Goal: Task Accomplishment & Management: Manage account settings

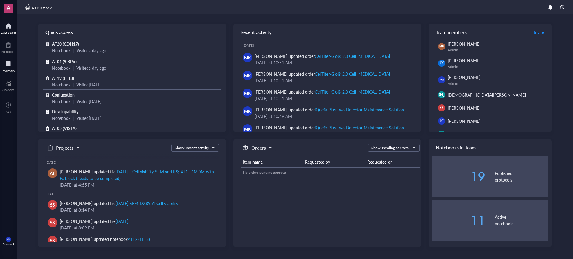
click at [5, 72] on div "Inventory" at bounding box center [8, 71] width 13 height 4
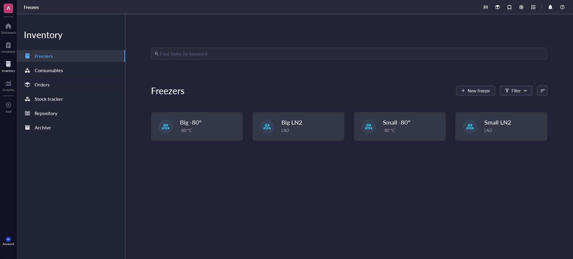
click at [42, 81] on div "Orders" at bounding box center [42, 85] width 15 height 8
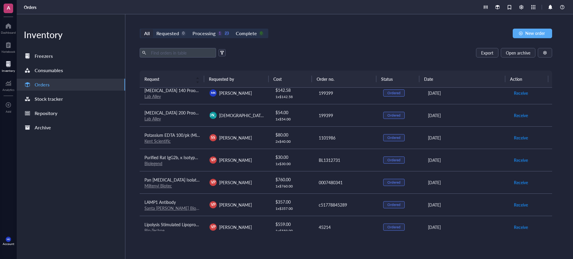
scroll to position [282, 0]
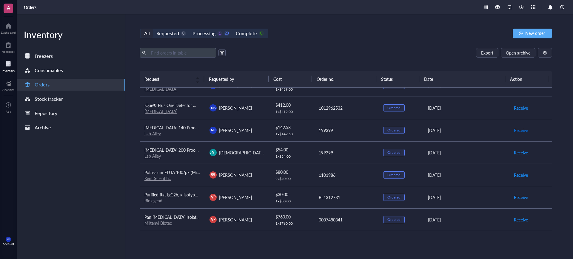
click at [515, 131] on span "Receive" at bounding box center [521, 130] width 14 height 7
click at [517, 151] on span "Receive" at bounding box center [521, 153] width 14 height 7
click at [514, 129] on span "Archive order" at bounding box center [526, 130] width 25 height 7
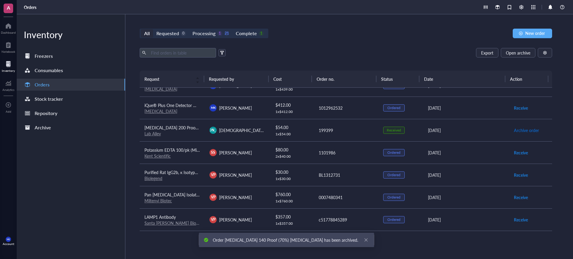
click at [514, 129] on span "Archive order" at bounding box center [526, 130] width 25 height 7
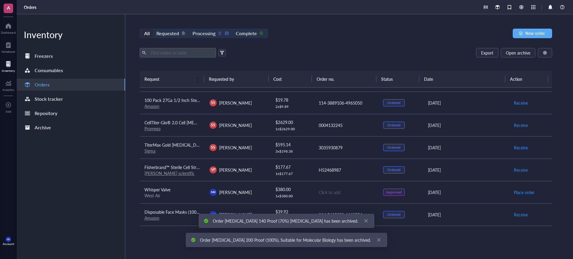
scroll to position [0, 0]
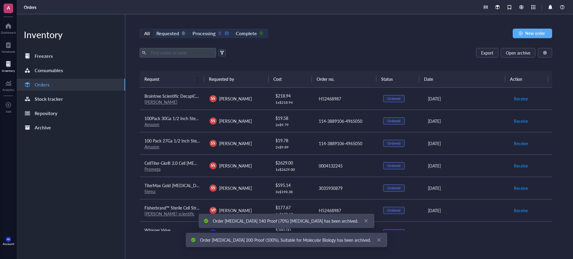
click at [328, 17] on div "All Requested 0 Processing 1 21 Complete 0 New order Export Open archive Reques…" at bounding box center [345, 136] width 441 height 245
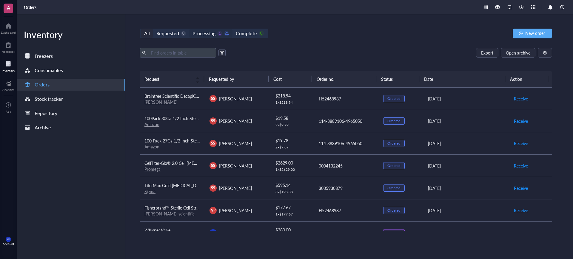
click at [217, 34] on div "1" at bounding box center [219, 33] width 5 height 5
click at [189, 29] on input "Processing 1 21" at bounding box center [189, 29] width 0 height 0
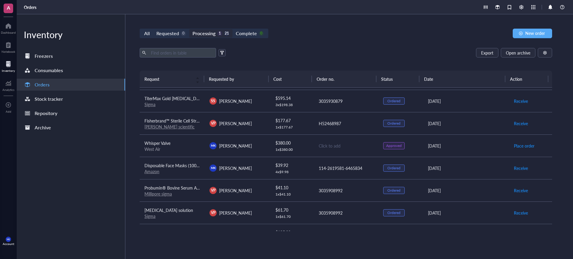
scroll to position [88, 0]
drag, startPoint x: 313, startPoint y: 139, endPoint x: 315, endPoint y: 143, distance: 4.4
click at [314, 139] on td "Click to add" at bounding box center [346, 145] width 65 height 22
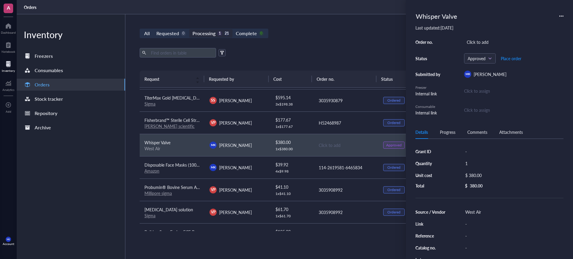
click at [321, 68] on div "Export Open archive Requester Requested on Source / Vendor Last updated" at bounding box center [346, 59] width 413 height 23
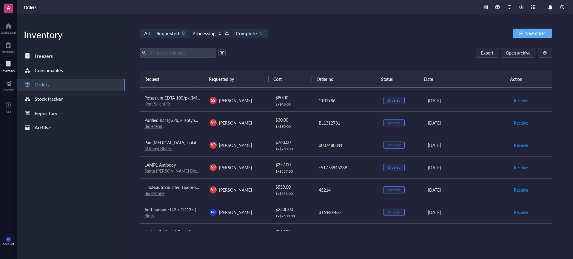
scroll to position [349, 0]
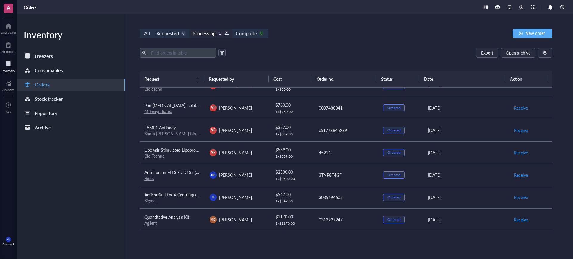
click at [150, 181] on link "Bioss" at bounding box center [150, 179] width 10 height 6
